Goal: Transaction & Acquisition: Purchase product/service

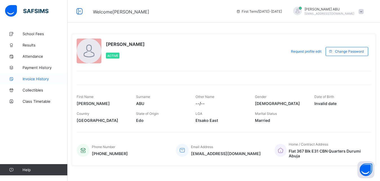
click at [42, 82] on link "Invoice History" at bounding box center [34, 78] width 68 height 11
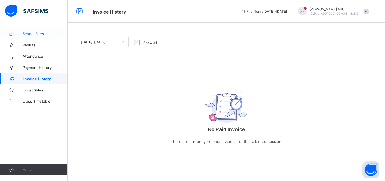
click at [40, 32] on span "School Fees" at bounding box center [45, 34] width 45 height 5
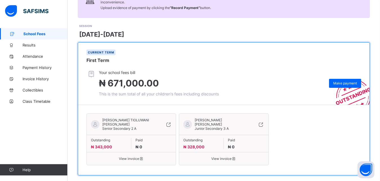
scroll to position [65, 0]
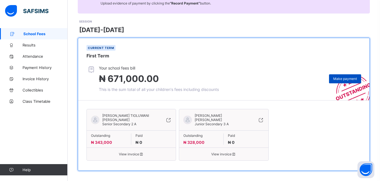
click at [344, 78] on span "Make payment" at bounding box center [345, 79] width 24 height 4
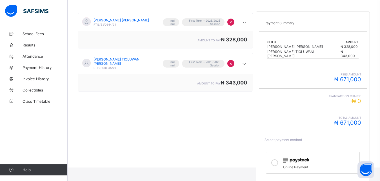
scroll to position [113, 0]
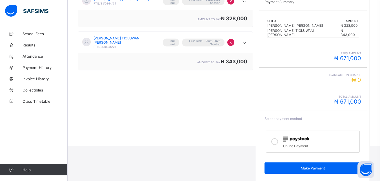
click at [277, 138] on icon at bounding box center [274, 141] width 7 height 7
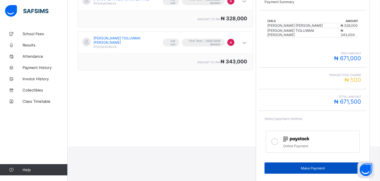
click at [295, 166] on span "Make Payment" at bounding box center [313, 168] width 88 height 4
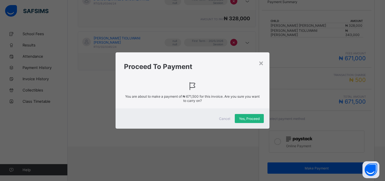
click at [250, 118] on span "Yes, Proceed" at bounding box center [249, 119] width 21 height 4
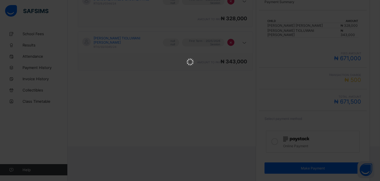
scroll to position [0, 0]
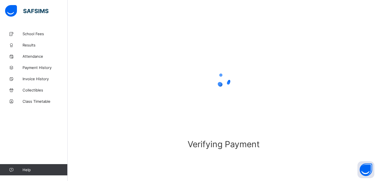
scroll to position [34, 0]
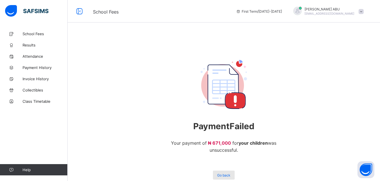
click at [228, 175] on span "Go back" at bounding box center [223, 175] width 13 height 4
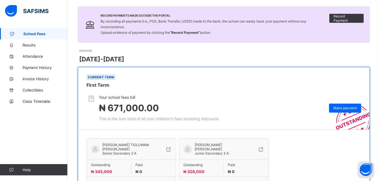
scroll to position [65, 0]
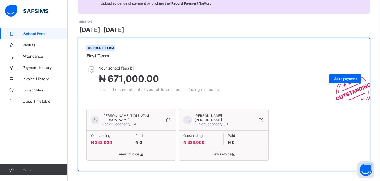
click at [209, 152] on span "View invoice" at bounding box center [223, 154] width 81 height 4
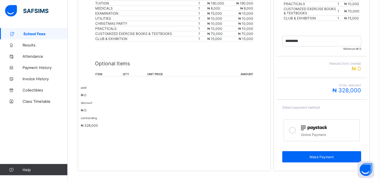
scroll to position [177, 0]
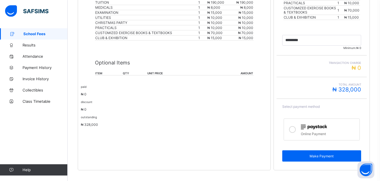
click at [294, 131] on icon at bounding box center [292, 129] width 7 height 7
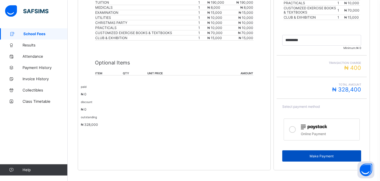
click at [323, 153] on div "Make Payment" at bounding box center [321, 155] width 79 height 11
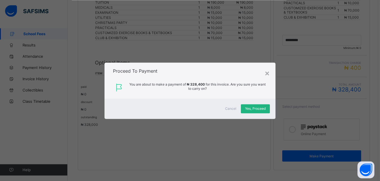
click at [256, 105] on div "Yes, Proceed" at bounding box center [255, 108] width 29 height 9
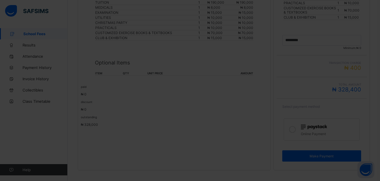
scroll to position [34, 0]
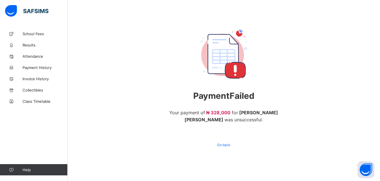
scroll to position [31, 0]
